Goal: Transaction & Acquisition: Purchase product/service

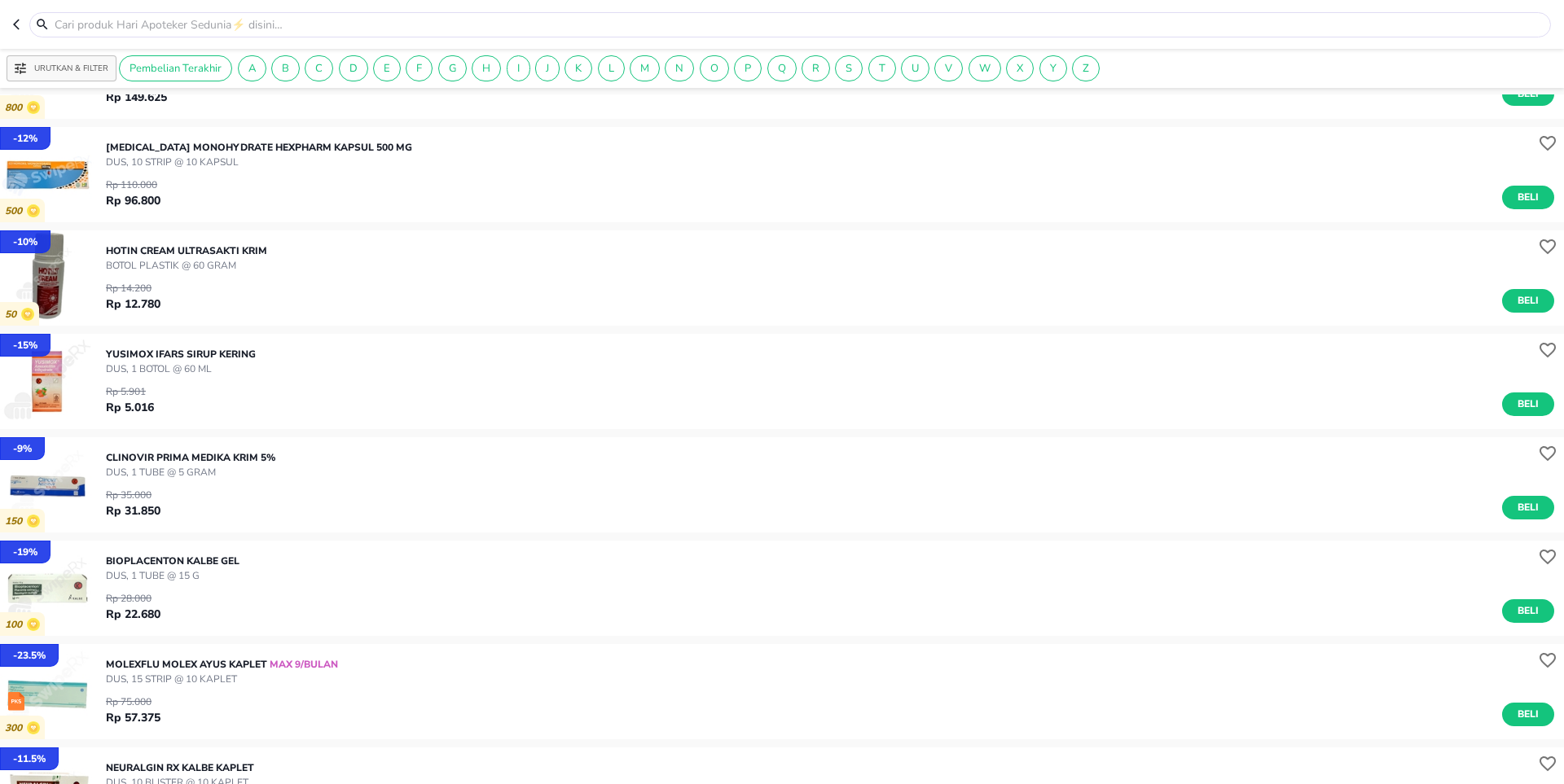
scroll to position [82, 0]
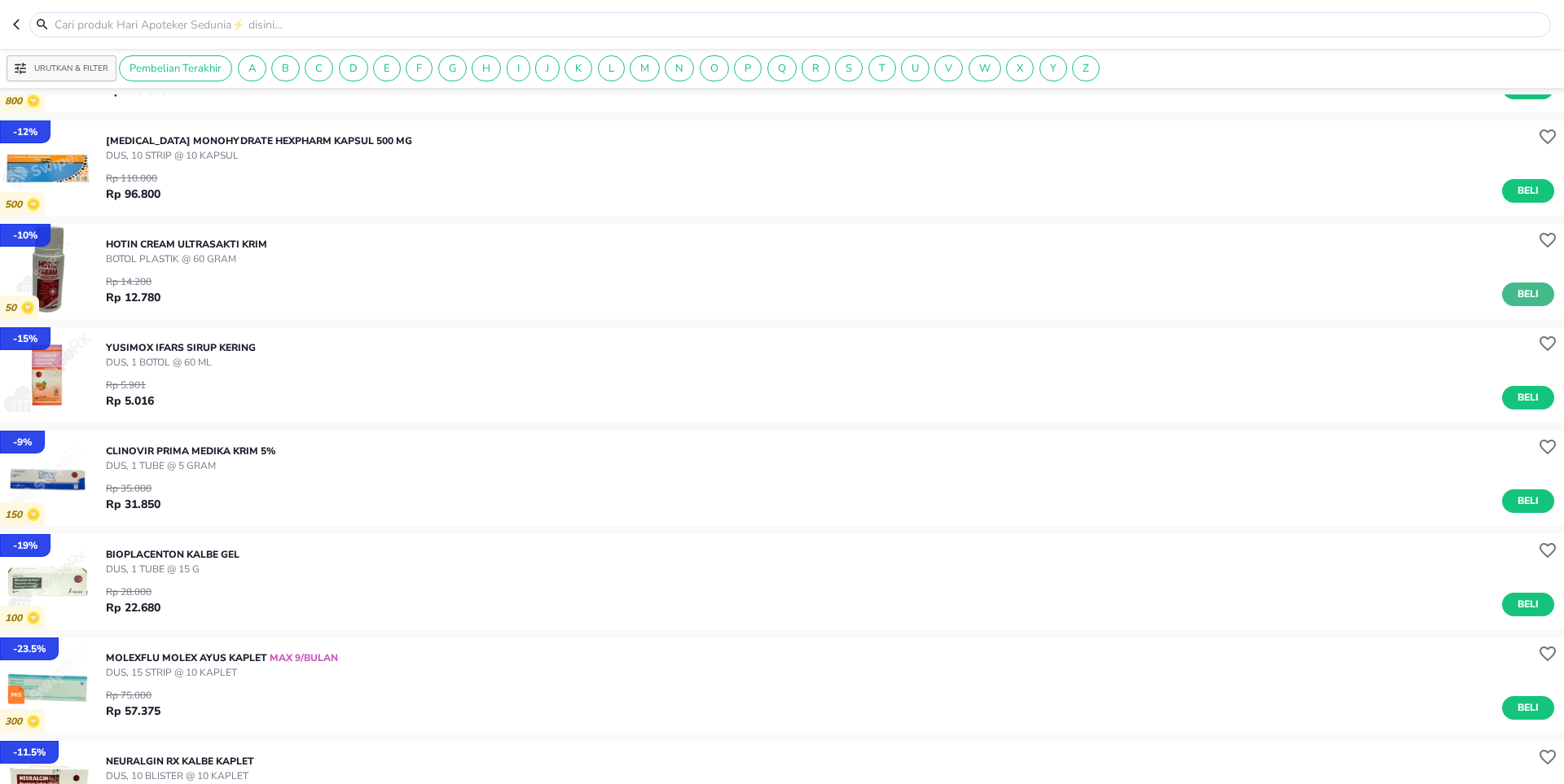
click at [1515, 292] on span "Beli" at bounding box center [1529, 294] width 28 height 17
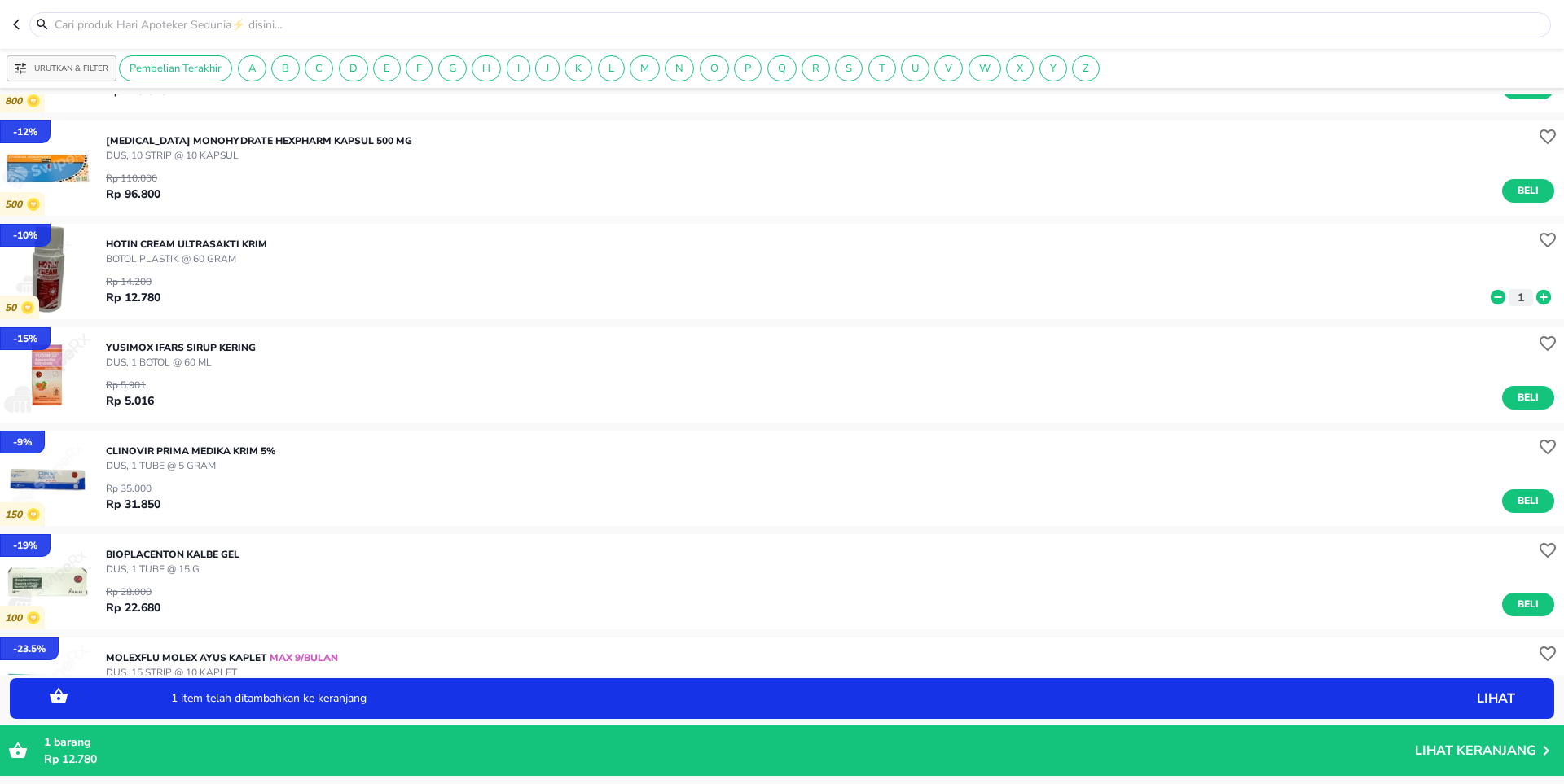
click at [271, 754] on p "Rp 12.780" at bounding box center [729, 758] width 1371 height 17
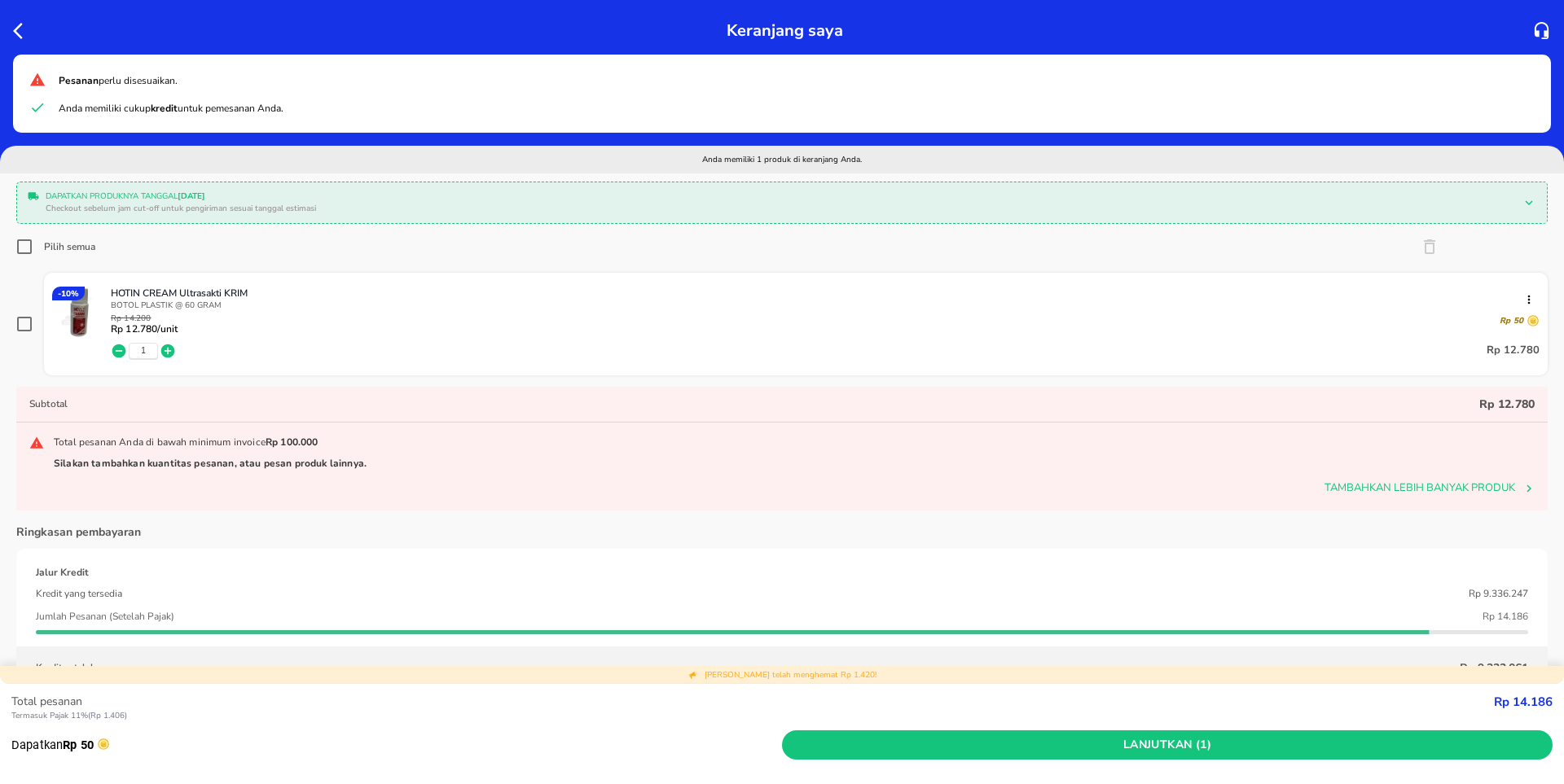
click at [87, 93] on ul "Pesanan perlu disesuaikan. Anda memiliki cukup kredit untuk pemesanan Anda." at bounding box center [782, 93] width 1506 height 45
click at [8, 22] on div "Keranjang saya" at bounding box center [782, 28] width 1564 height 55
click at [25, 35] on icon "button" at bounding box center [23, 31] width 20 height 20
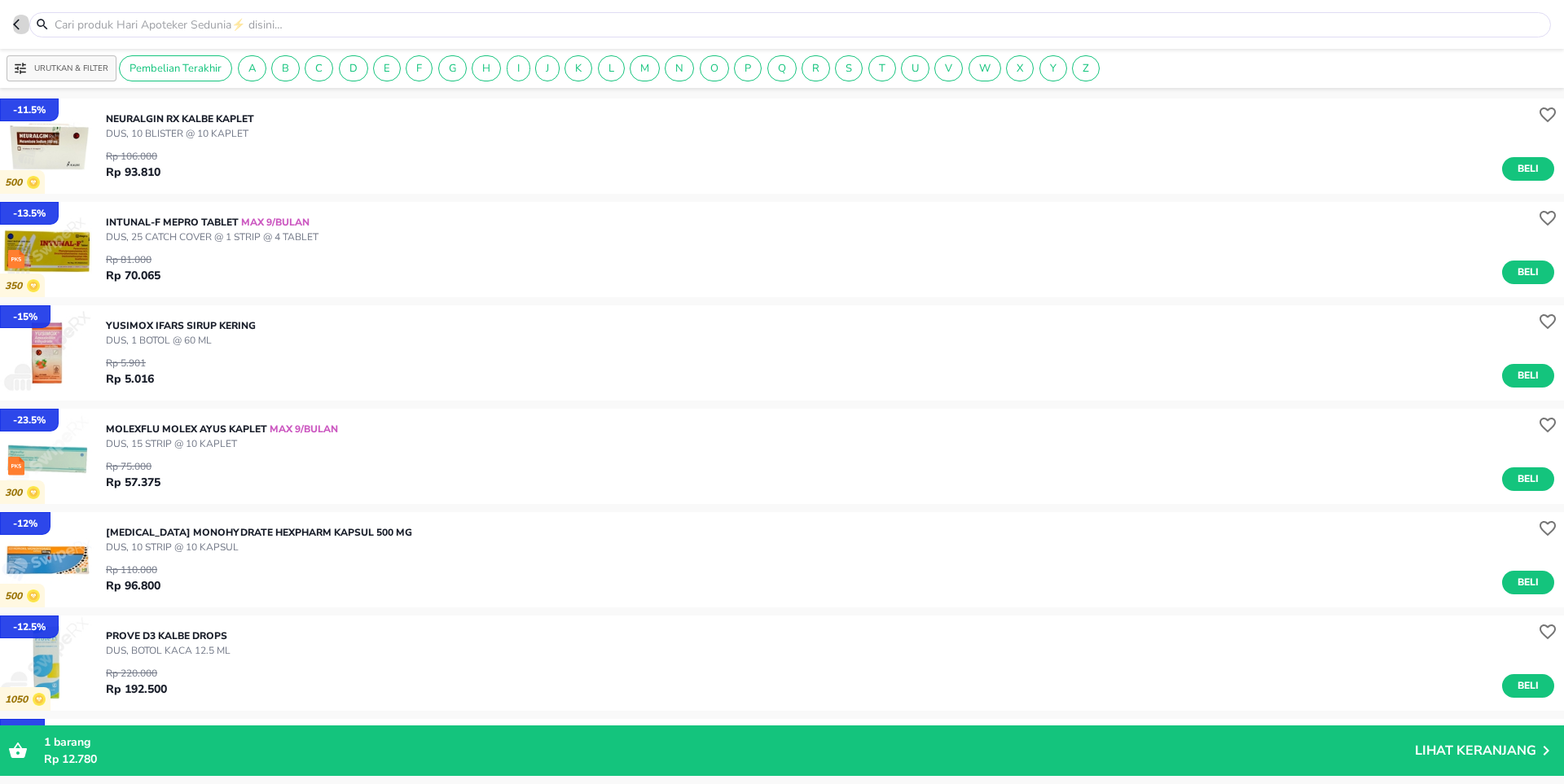
click at [25, 35] on button "button" at bounding box center [21, 25] width 17 height 26
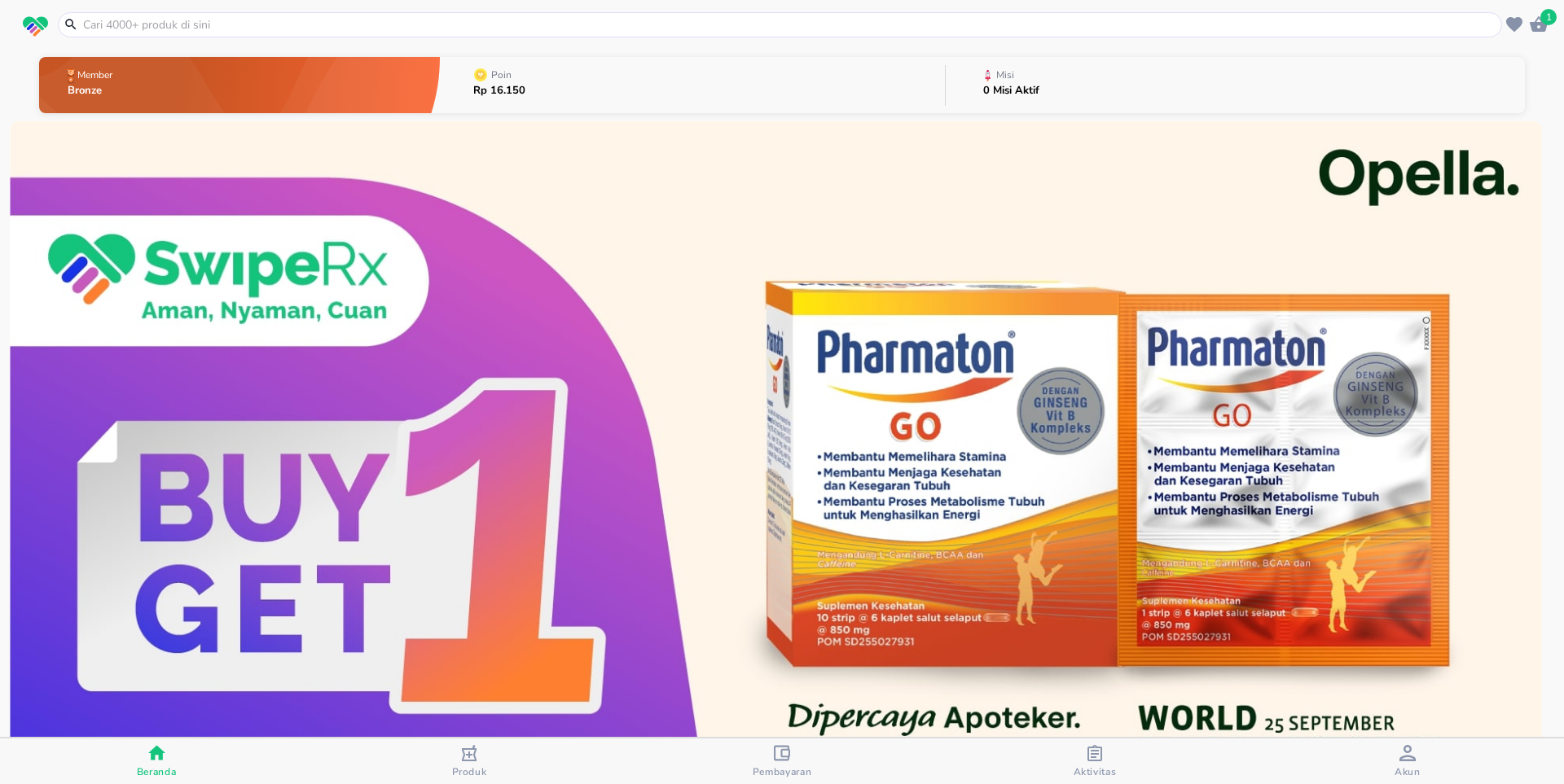
click at [141, 25] on input "text" at bounding box center [789, 25] width 1417 height 17
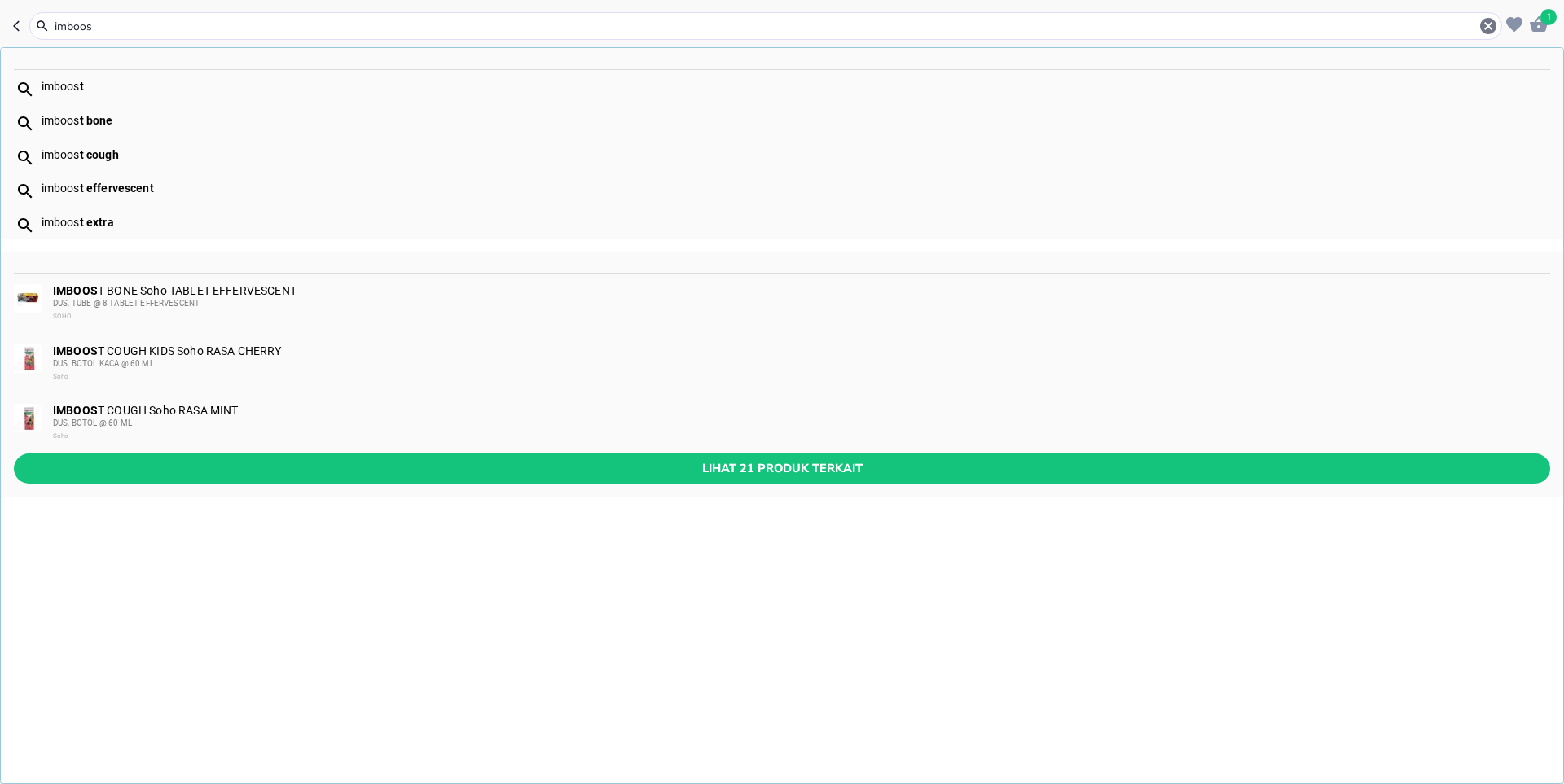
type input "imboos"
click at [81, 91] on b "t" at bounding box center [82, 85] width 4 height 13
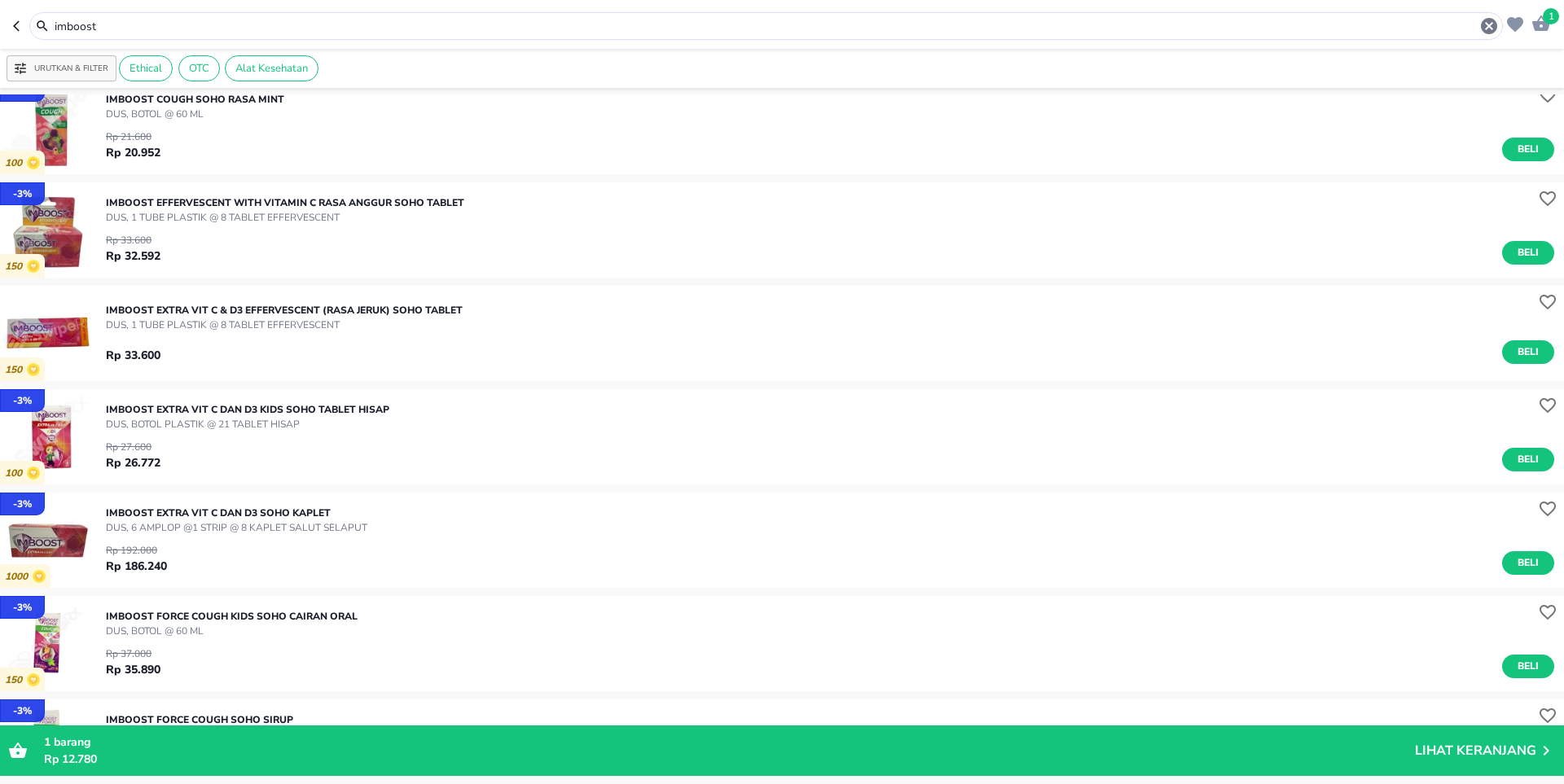
scroll to position [245, 0]
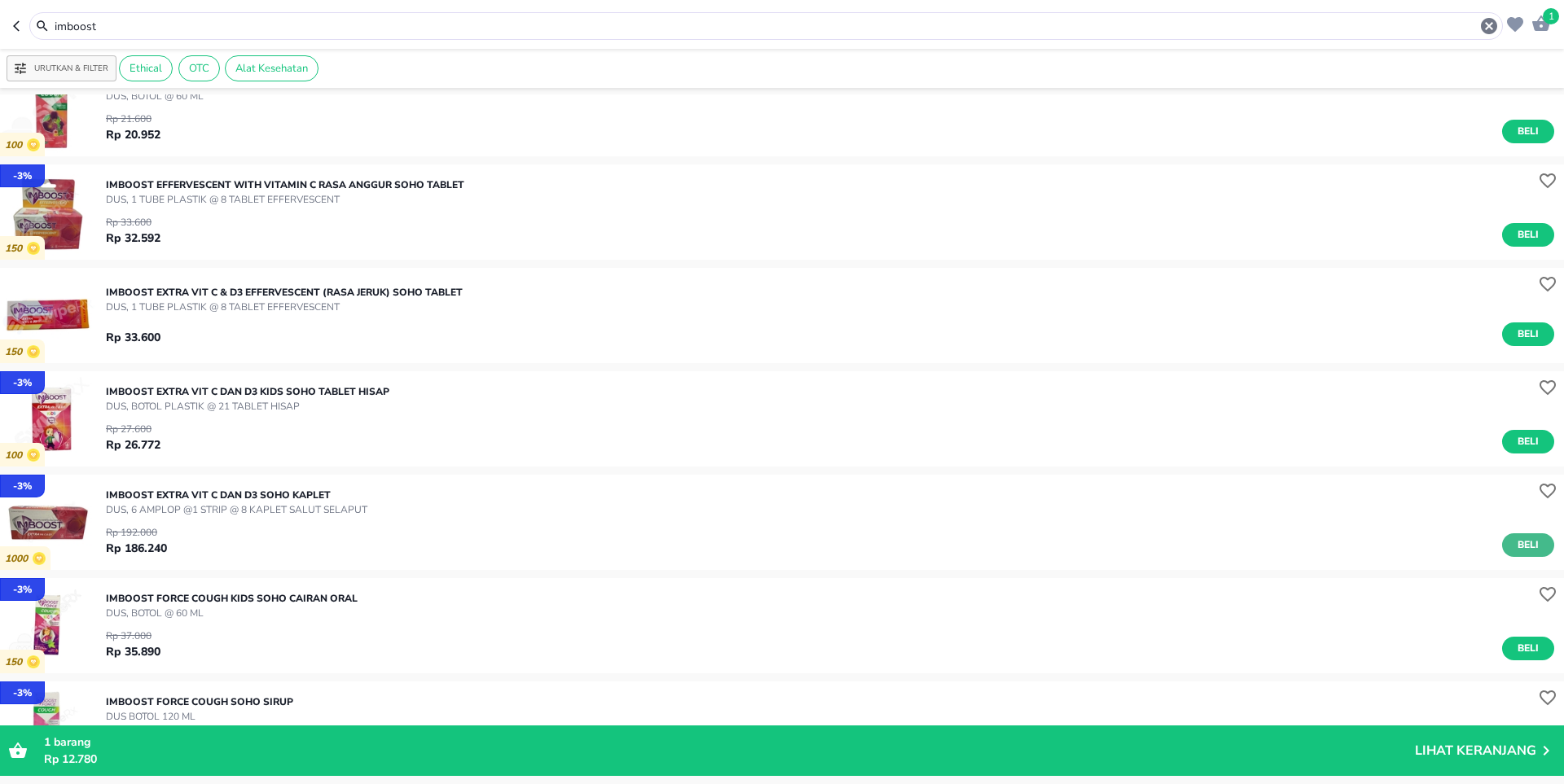
click at [1515, 549] on span "Beli" at bounding box center [1529, 544] width 28 height 17
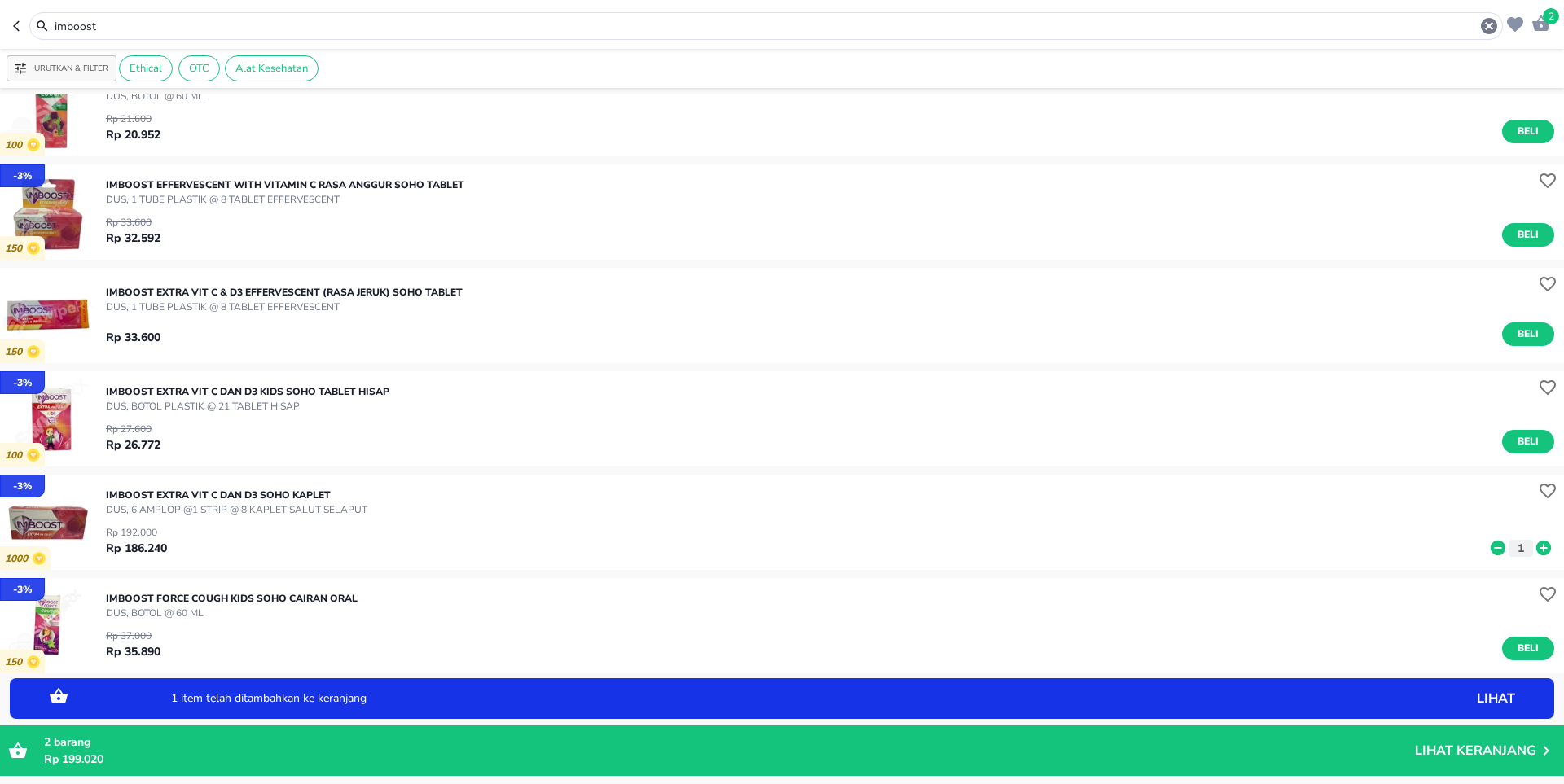
drag, startPoint x: 116, startPoint y: 27, endPoint x: 0, endPoint y: 25, distance: 116.0
click at [0, 25] on header "2 imboost" at bounding box center [782, 25] width 1564 height 49
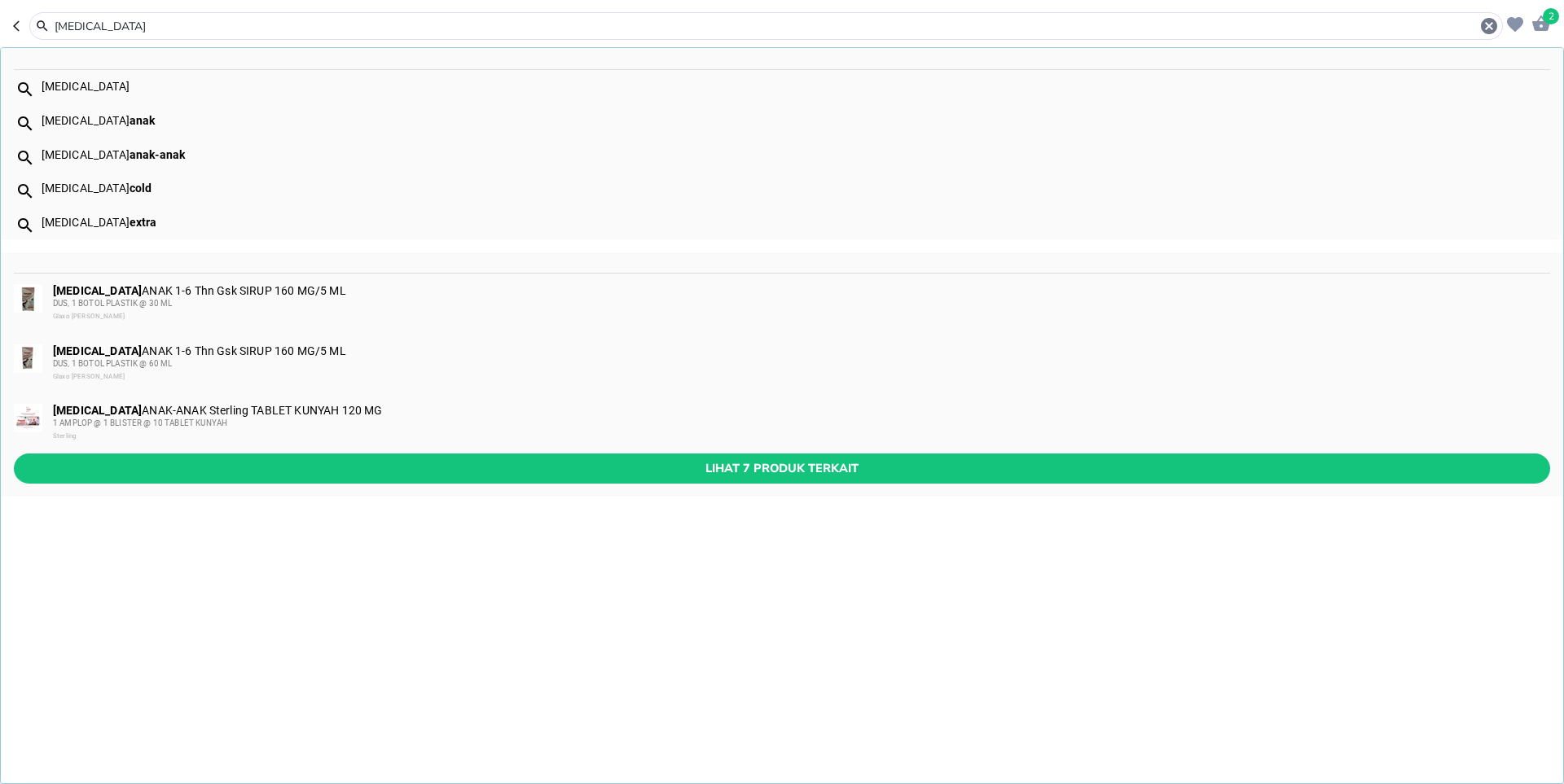
type input "[MEDICAL_DATA]"
click at [80, 91] on div "[MEDICAL_DATA]" at bounding box center [795, 85] width 1508 height 13
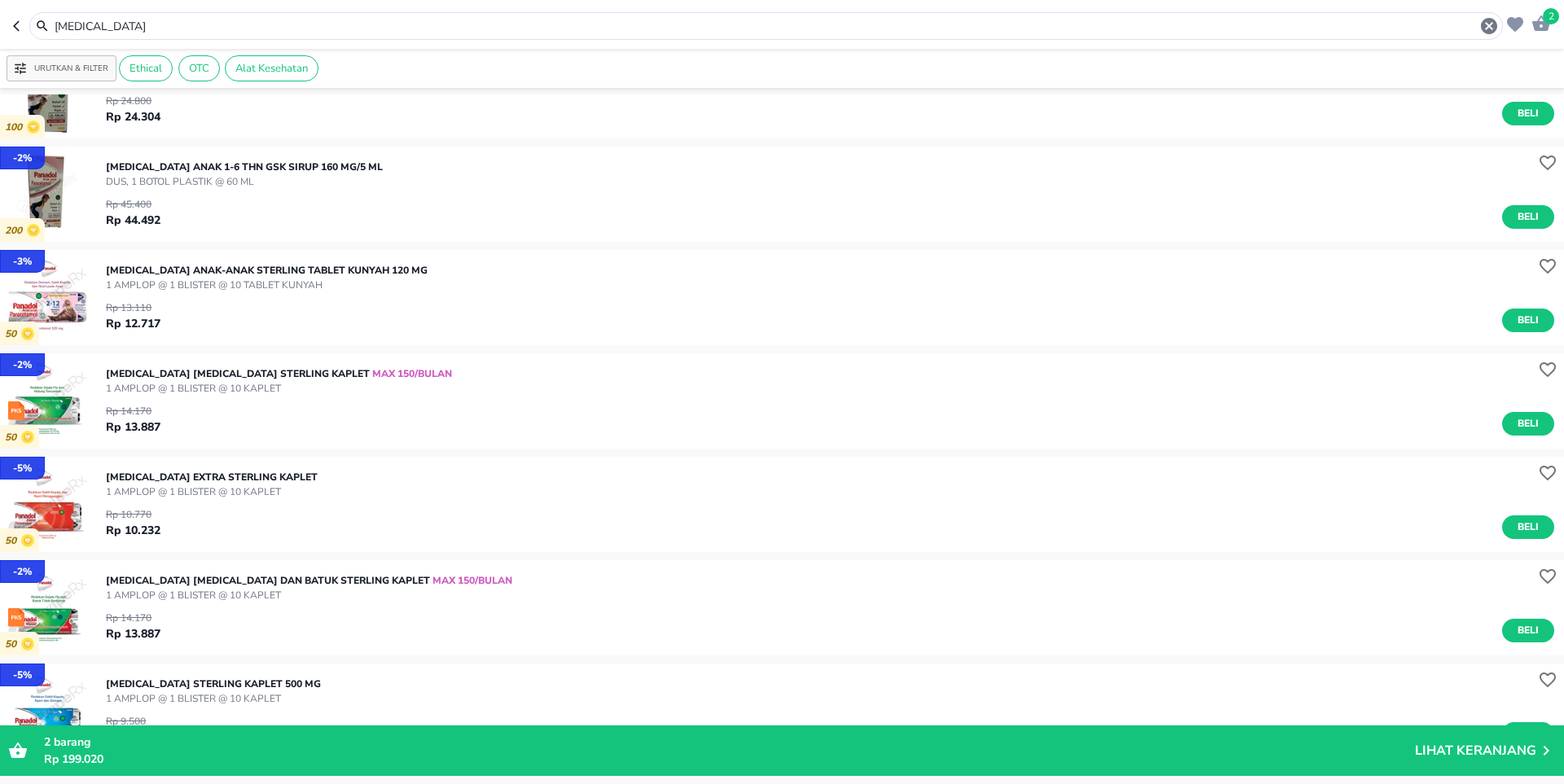
scroll to position [82, 0]
